Goal: Navigation & Orientation: Find specific page/section

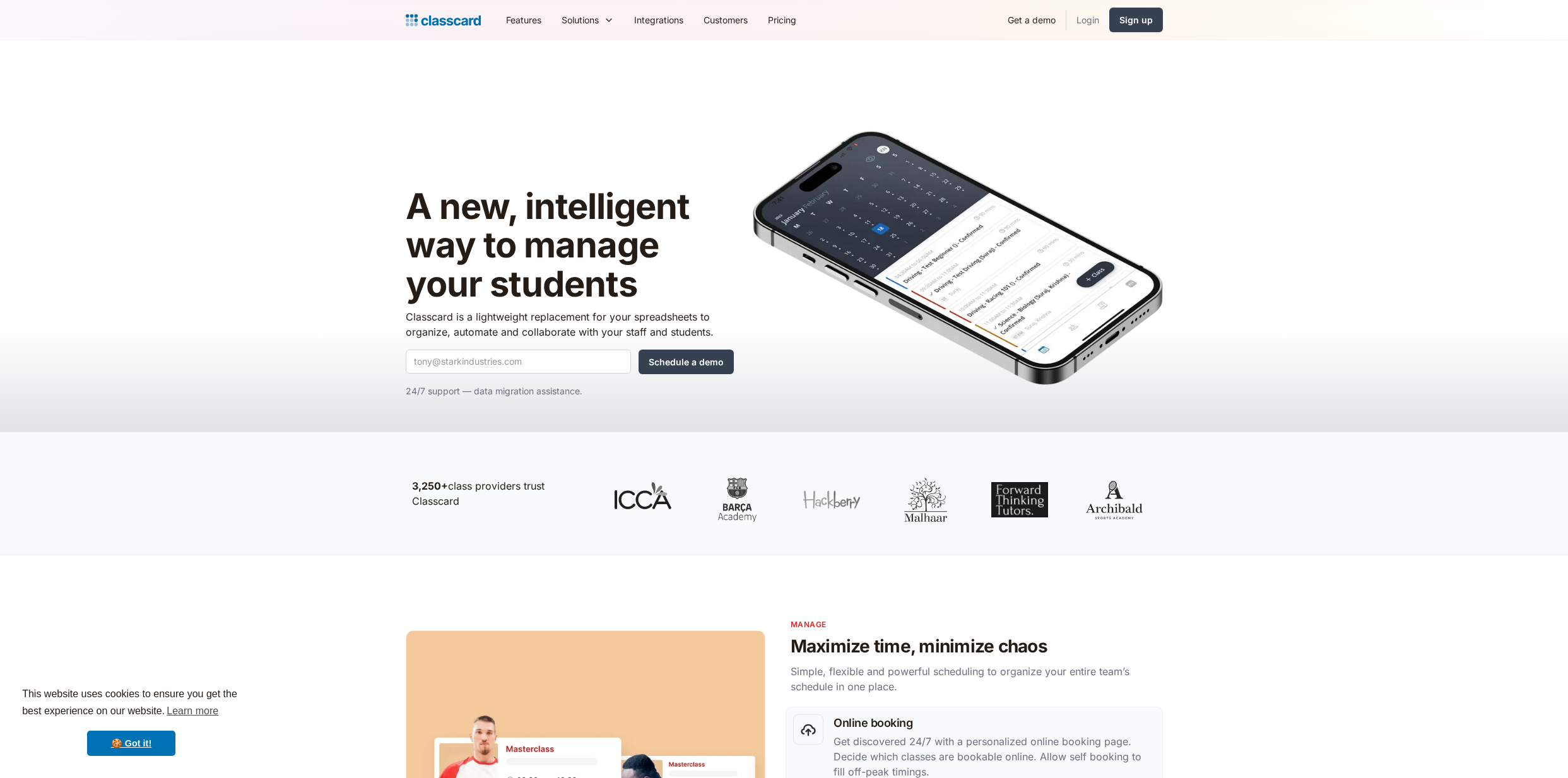
click at [1106, 16] on link "Login" at bounding box center [1088, 20] width 43 height 28
click at [1091, 18] on link "Login" at bounding box center [1088, 20] width 43 height 28
click at [1090, 18] on link "Login" at bounding box center [1088, 20] width 43 height 28
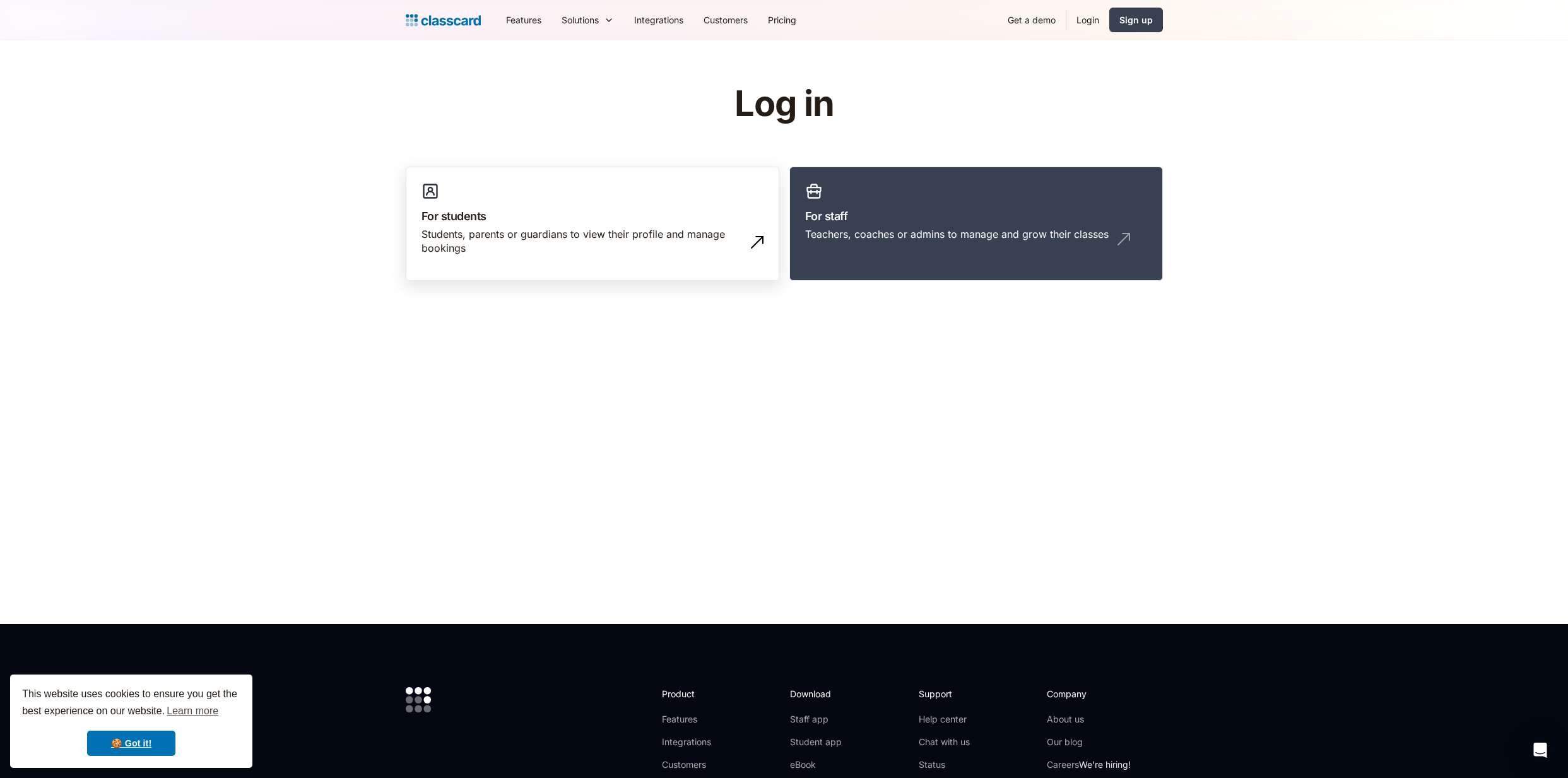
click at [690, 239] on div "Students, parents or guardians to view their profile and manage bookings" at bounding box center [579, 241] width 316 height 28
